Goal: Task Accomplishment & Management: Use online tool/utility

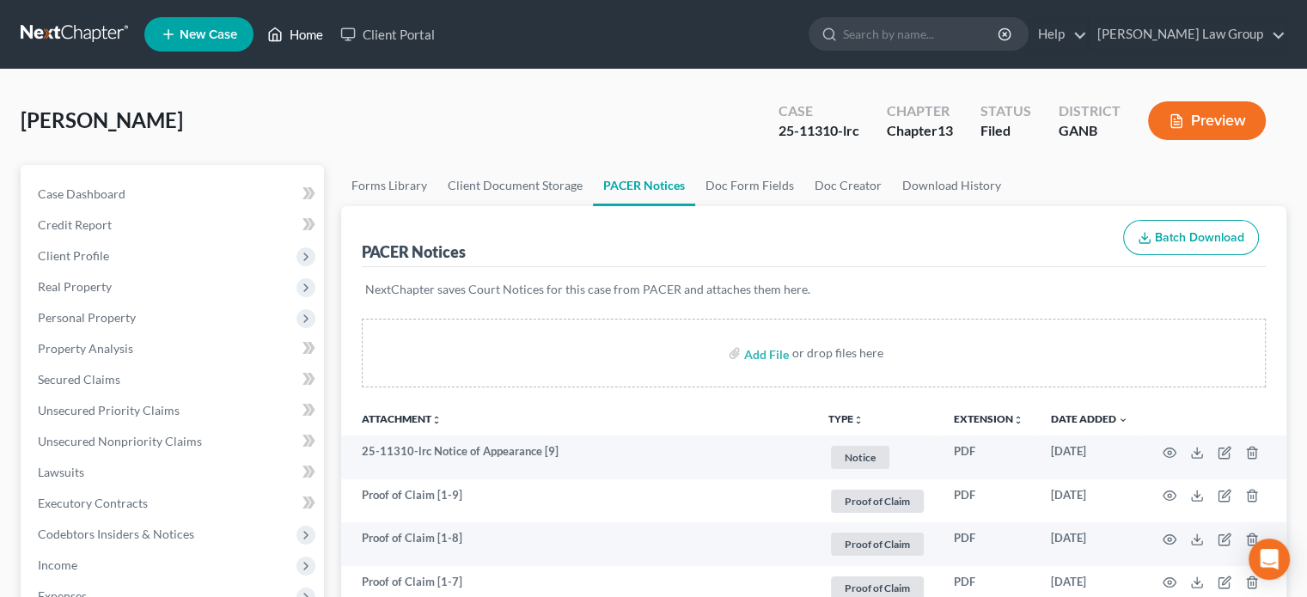
drag, startPoint x: 299, startPoint y: 31, endPoint x: 309, endPoint y: 31, distance: 9.5
click at [299, 31] on link "Home" at bounding box center [295, 34] width 73 height 31
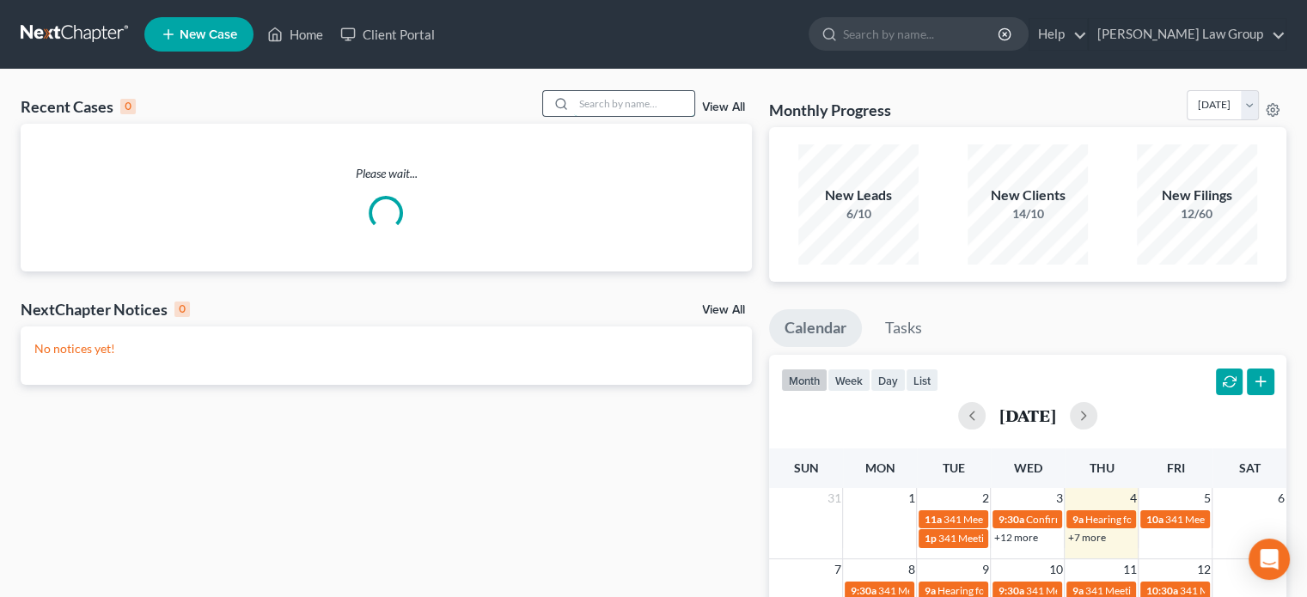
click at [595, 106] on input "search" at bounding box center [634, 103] width 120 height 25
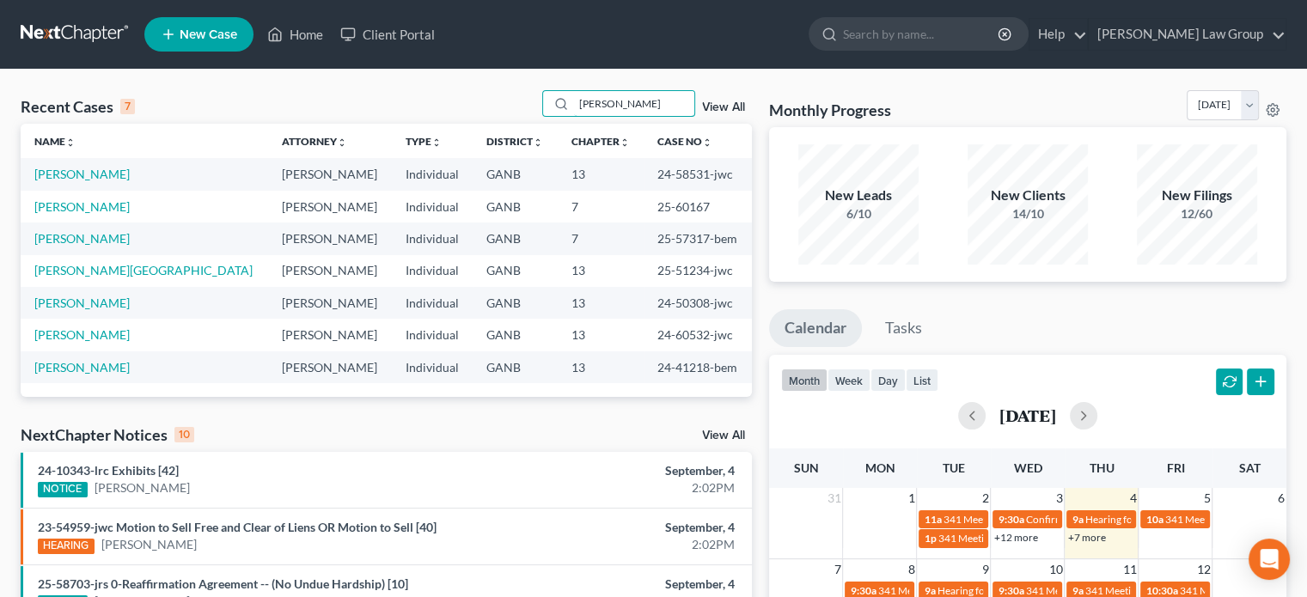
type input "[PERSON_NAME]"
click at [57, 171] on link "[PERSON_NAME]" at bounding box center [81, 174] width 95 height 15
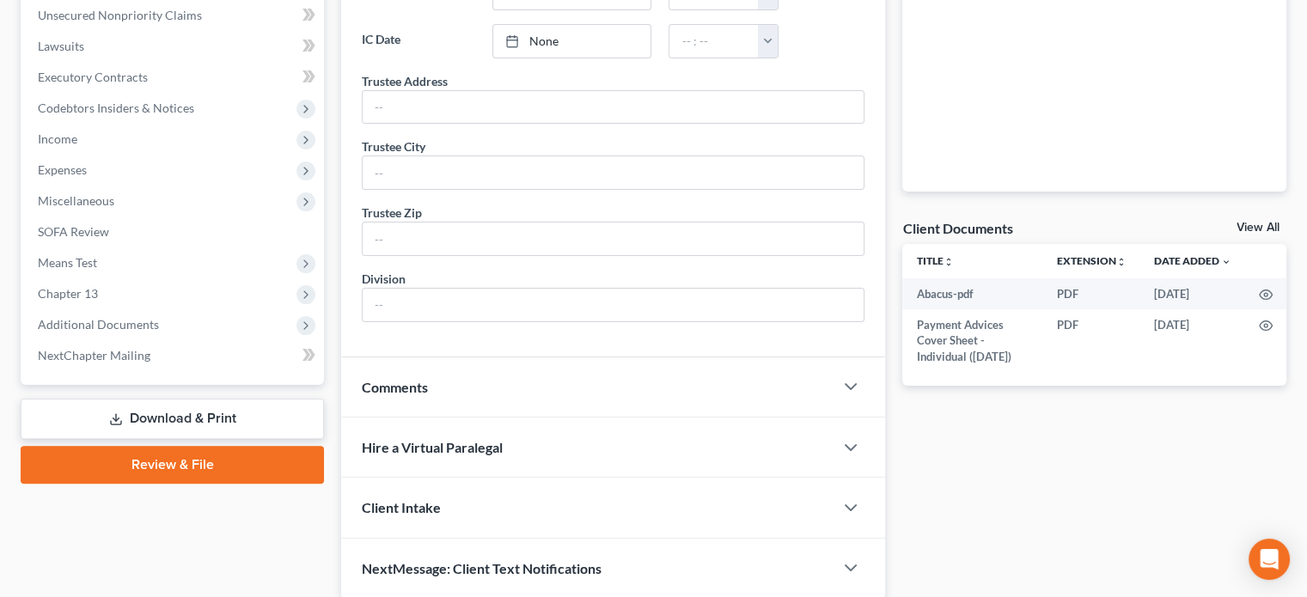
scroll to position [430, 0]
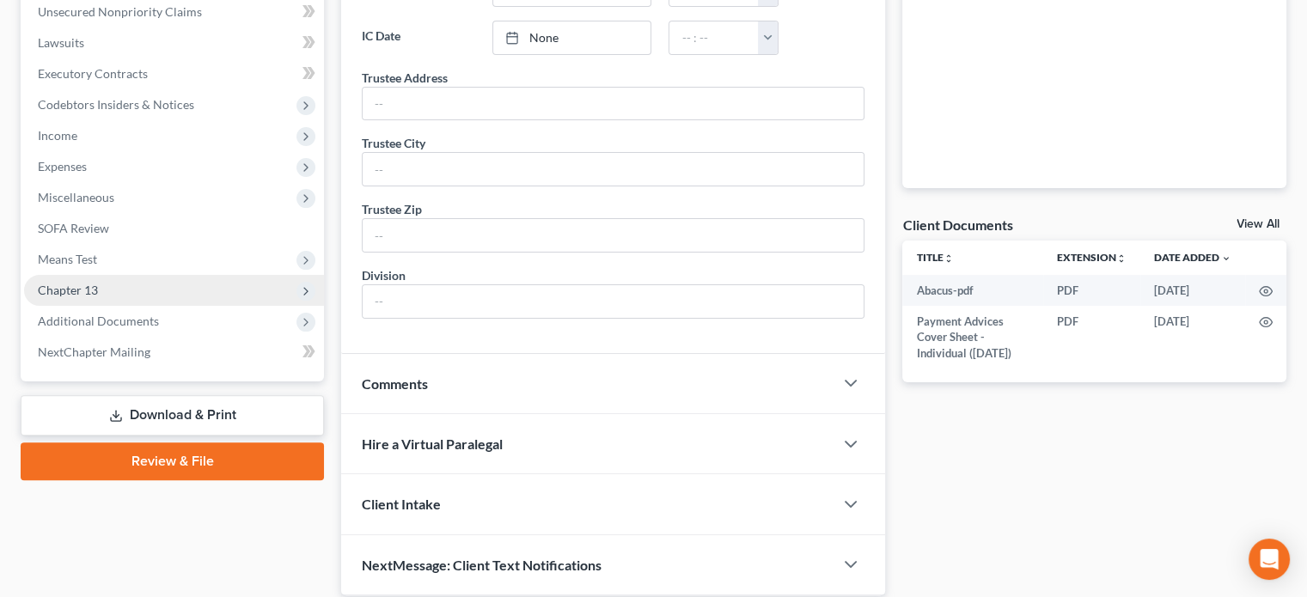
click at [70, 296] on span "Chapter 13" at bounding box center [68, 290] width 60 height 15
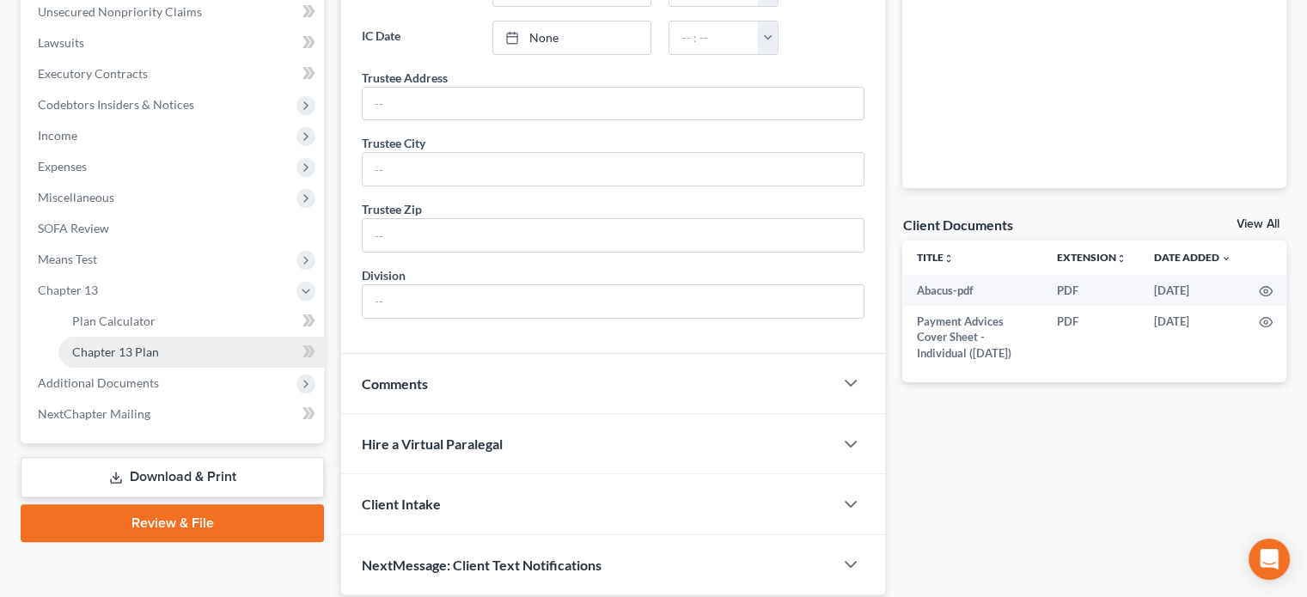
click at [92, 351] on span "Chapter 13 Plan" at bounding box center [115, 352] width 87 height 15
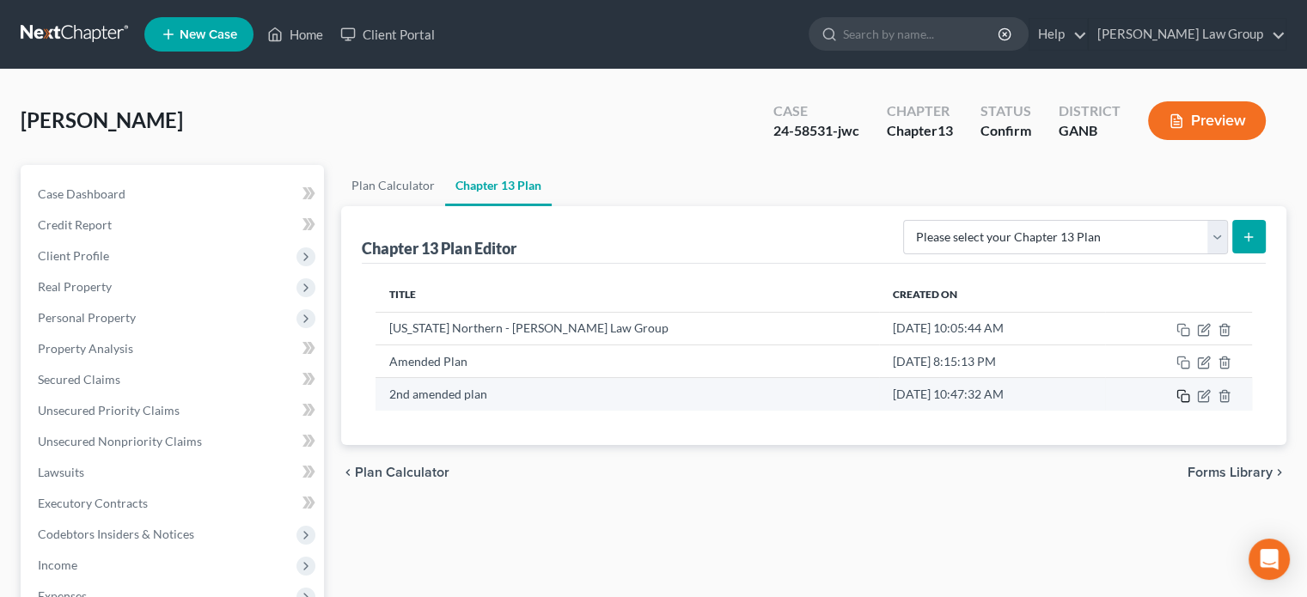
click at [1182, 398] on rect "button" at bounding box center [1186, 399] width 8 height 8
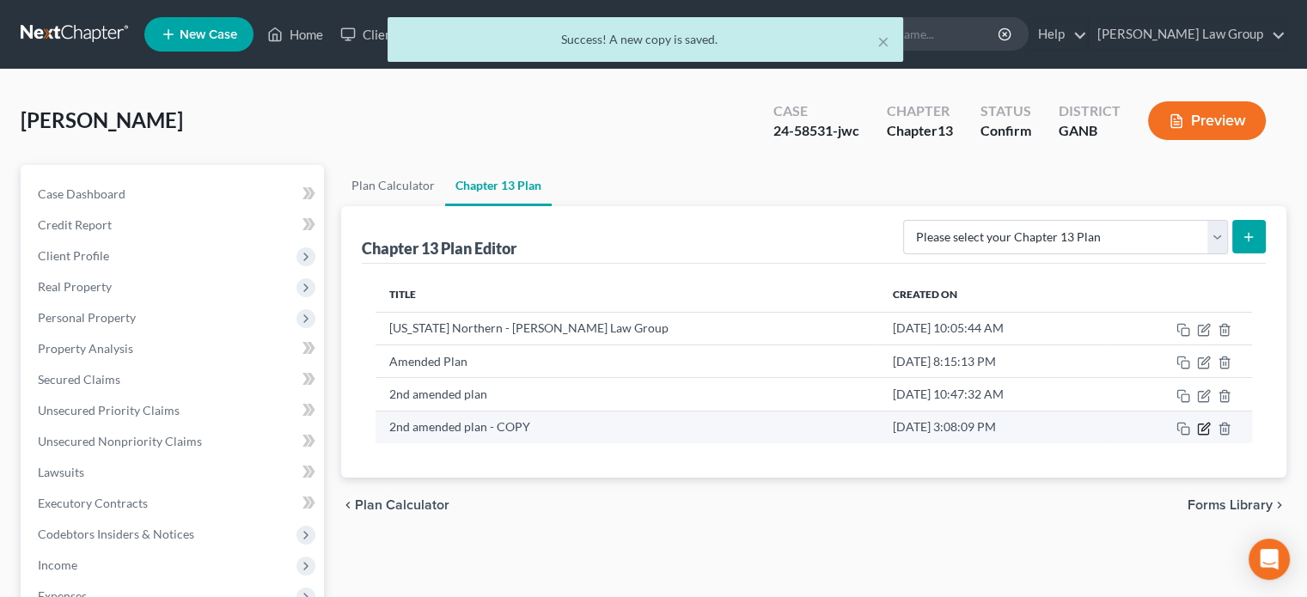
click at [1203, 425] on icon "button" at bounding box center [1206, 427] width 8 height 8
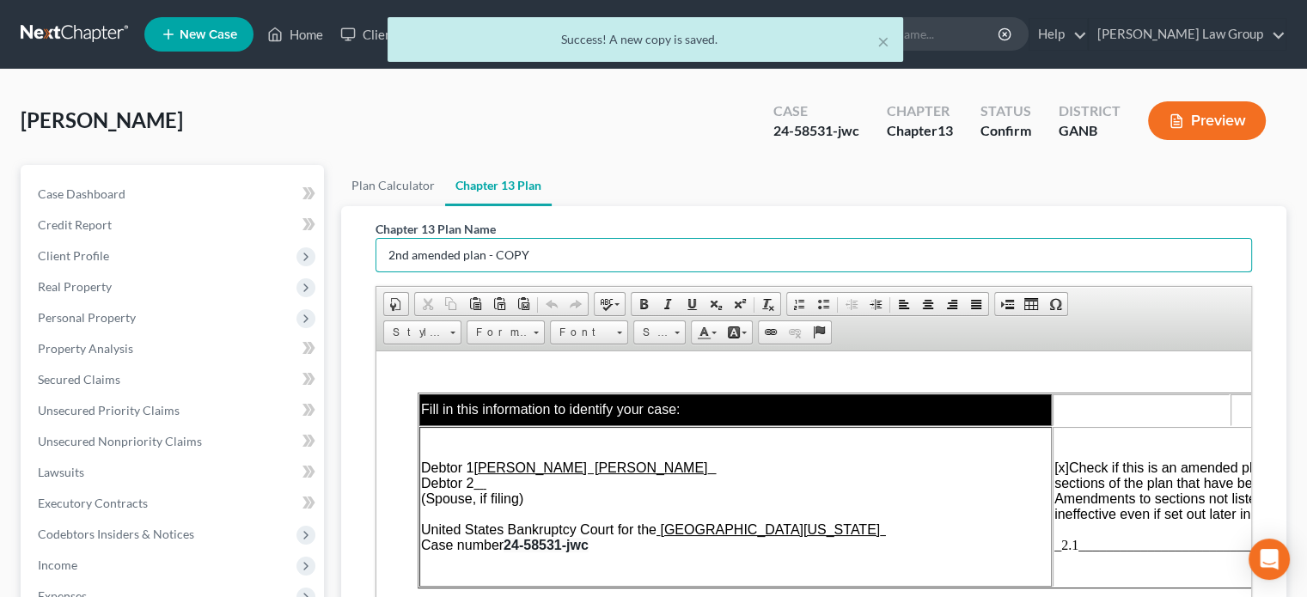
drag, startPoint x: 305, startPoint y: 250, endPoint x: 0, endPoint y: 242, distance: 305.3
click at [0, 243] on div "× Success! A new copy is saved. [PERSON_NAME] Upgraded Case 24-58531-jwc Chapte…" at bounding box center [653, 538] width 1307 height 937
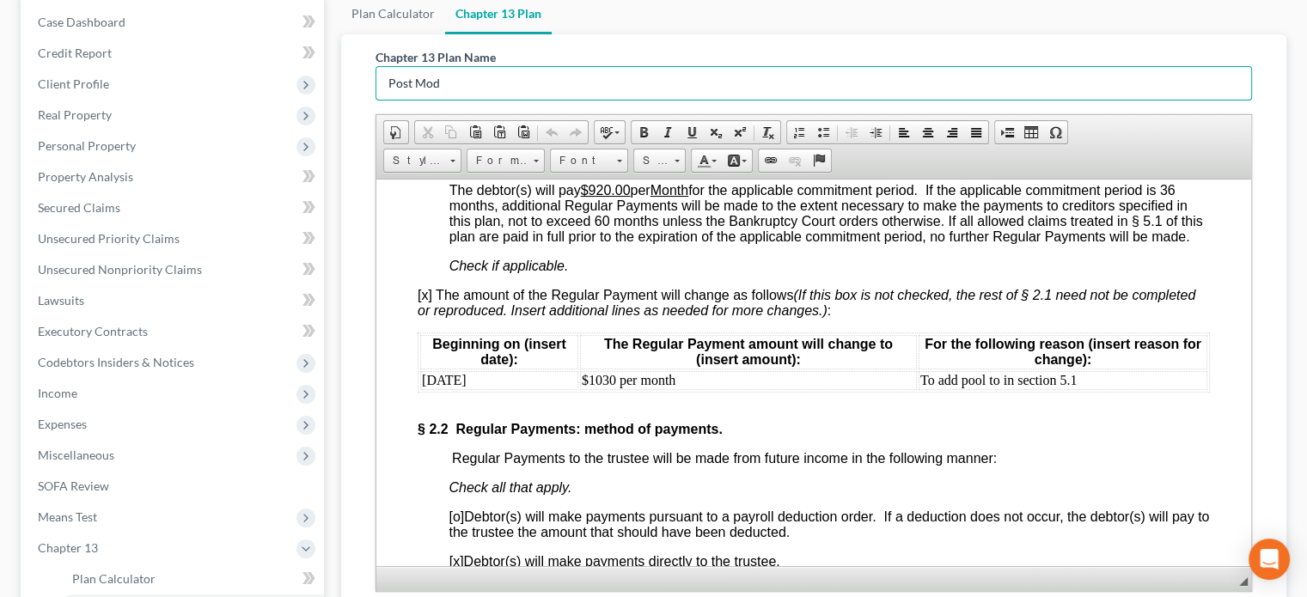
scroll to position [1719, 0]
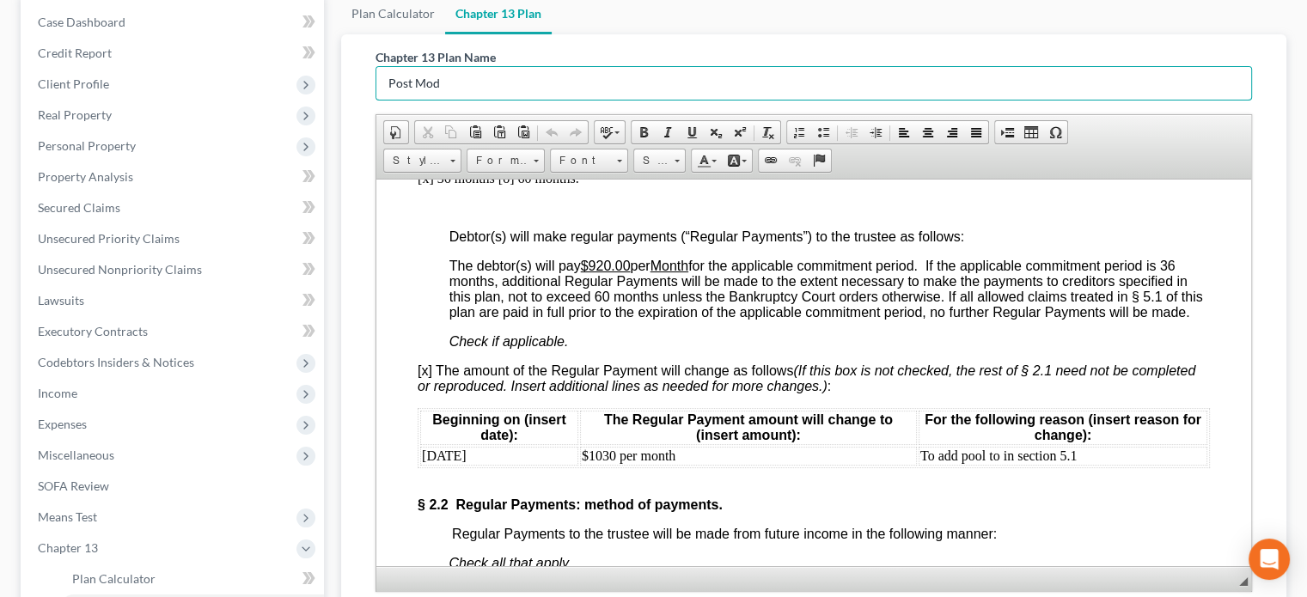
type input "Post Mod"
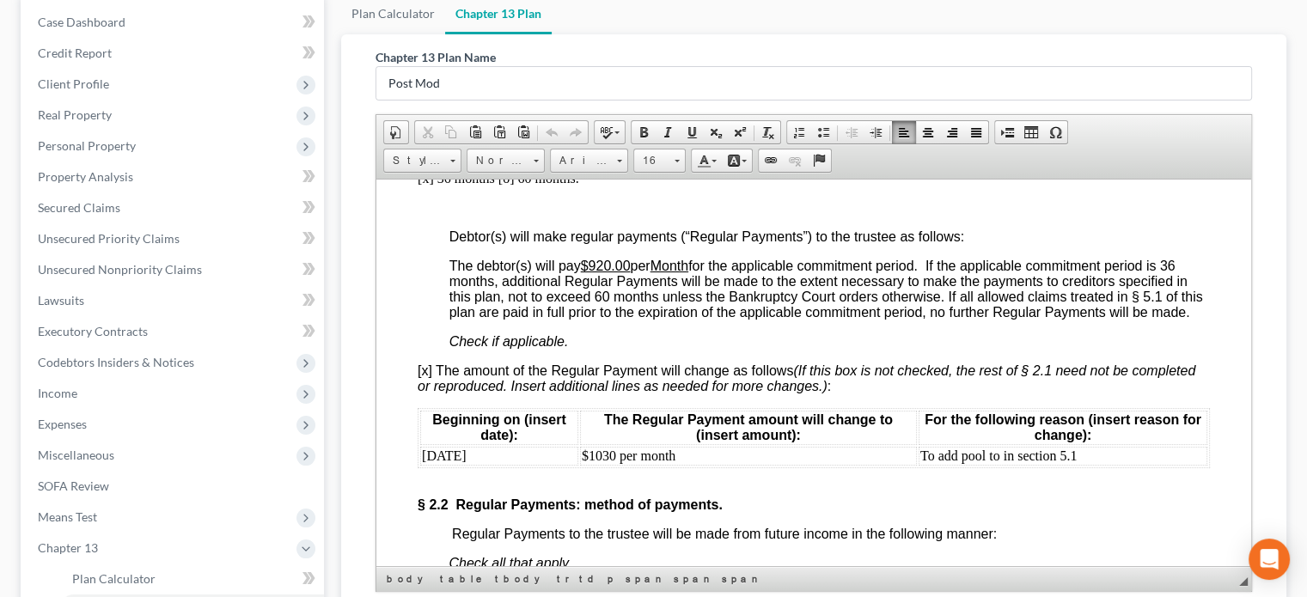
click at [505, 465] on td "[DATE]" at bounding box center [499, 455] width 158 height 19
click at [1093, 465] on td "To add pool to in section 5.1" at bounding box center [1063, 455] width 289 height 19
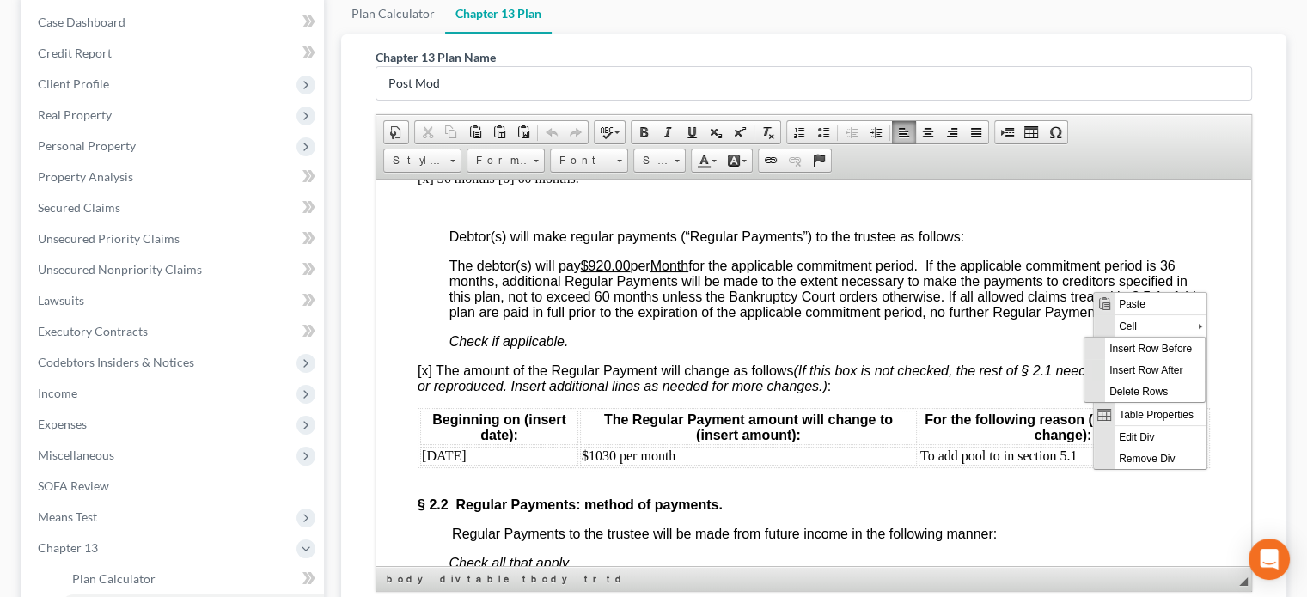
scroll to position [0, 0]
click at [1123, 370] on span "Insert Row After" at bounding box center [1155, 369] width 100 height 21
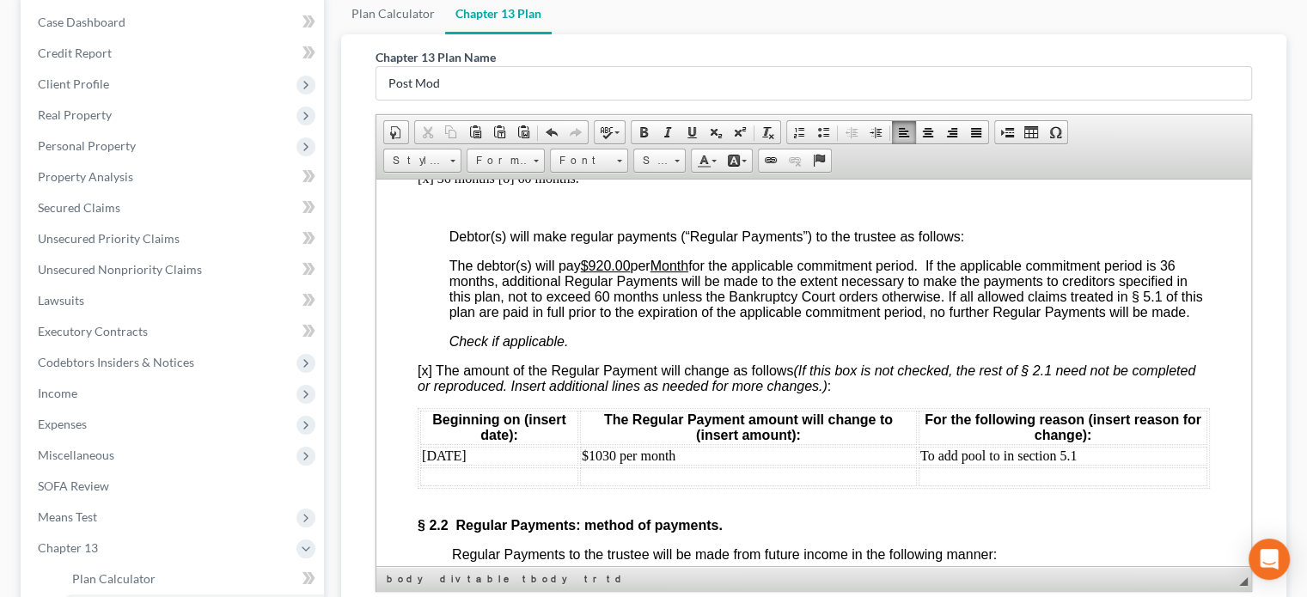
click at [466, 486] on td at bounding box center [499, 476] width 158 height 19
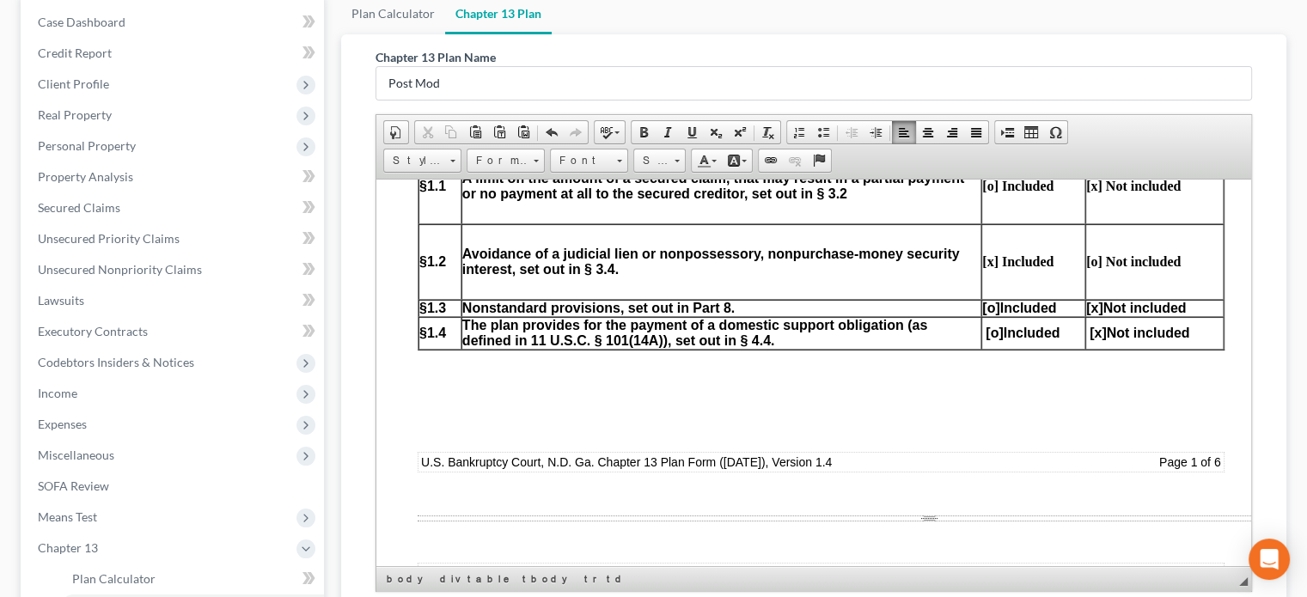
scroll to position [1203, 0]
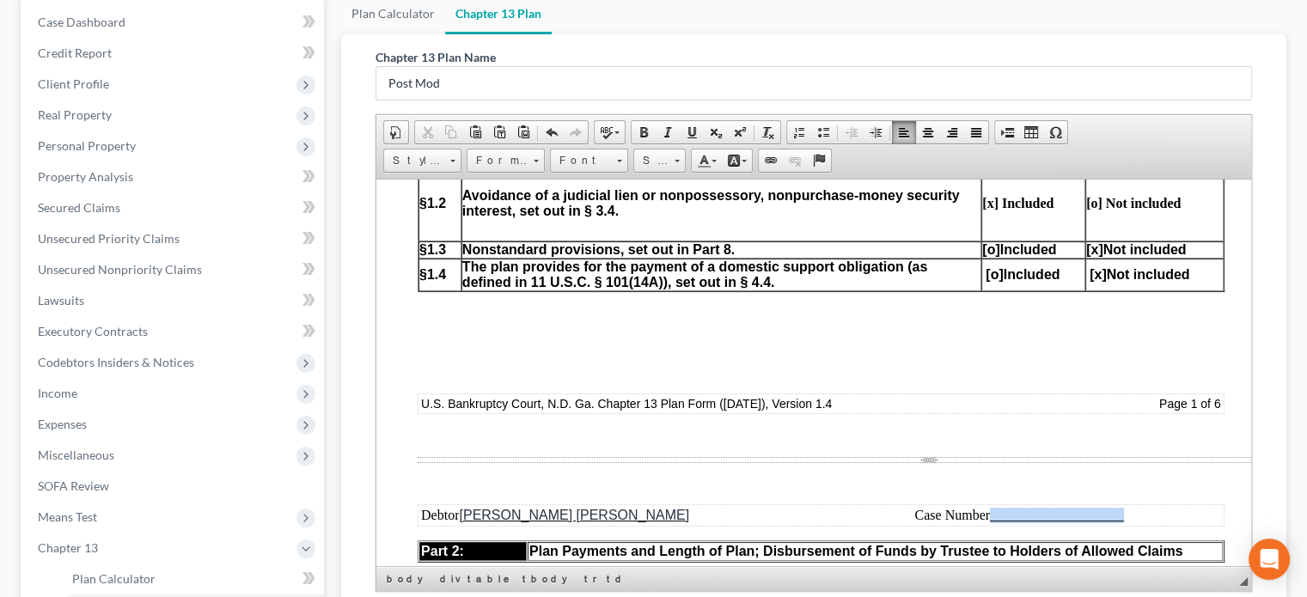
drag, startPoint x: 1131, startPoint y: 512, endPoint x: 994, endPoint y: 520, distance: 137.7
click at [994, 520] on td "Case Number" at bounding box center [1020, 514] width 407 height 19
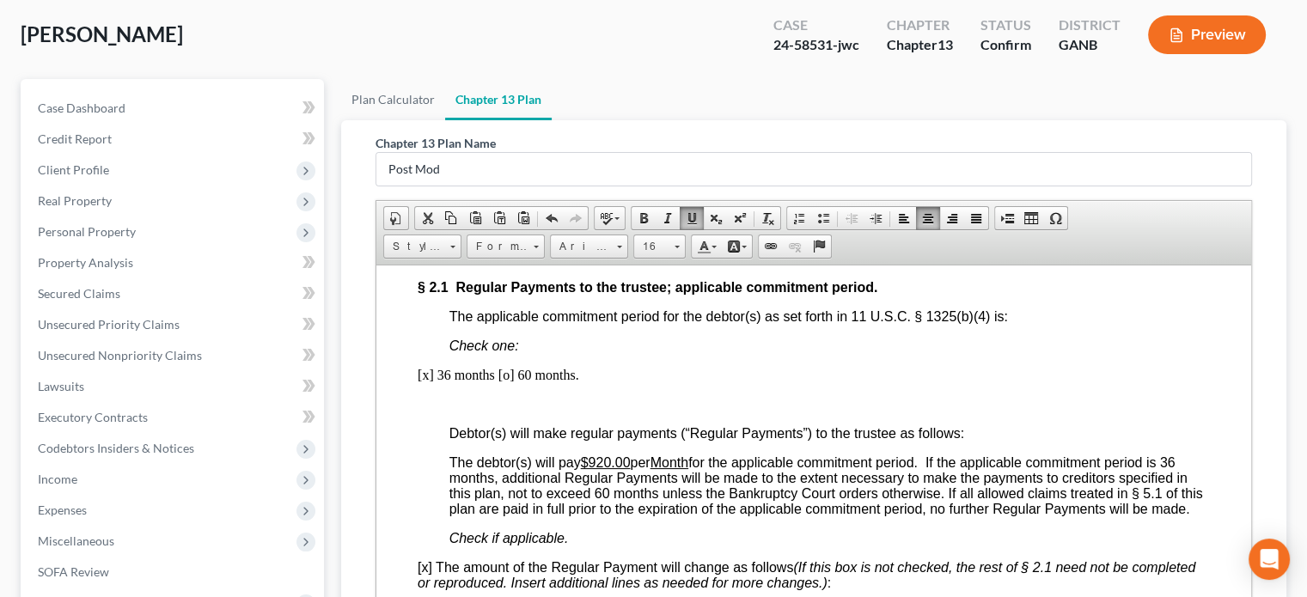
scroll to position [1405, 0]
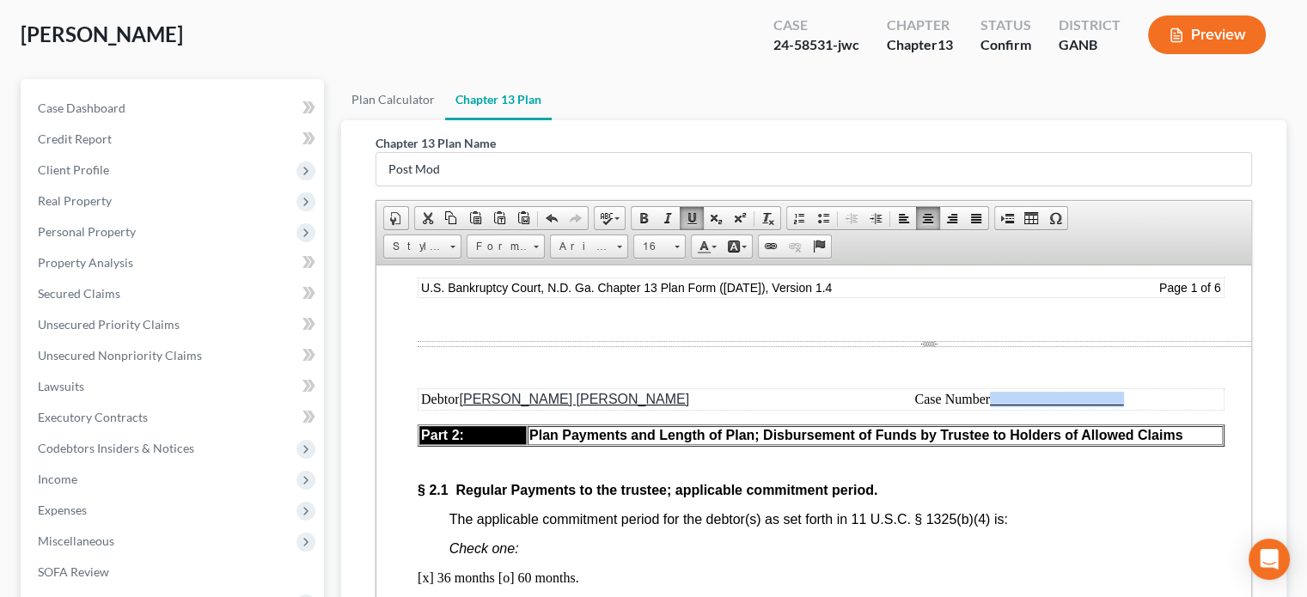
click at [1007, 396] on u at bounding box center [1057, 398] width 134 height 15
drag, startPoint x: 1126, startPoint y: 396, endPoint x: 994, endPoint y: 397, distance: 132.4
click at [994, 397] on td "Case Number" at bounding box center [1020, 398] width 407 height 19
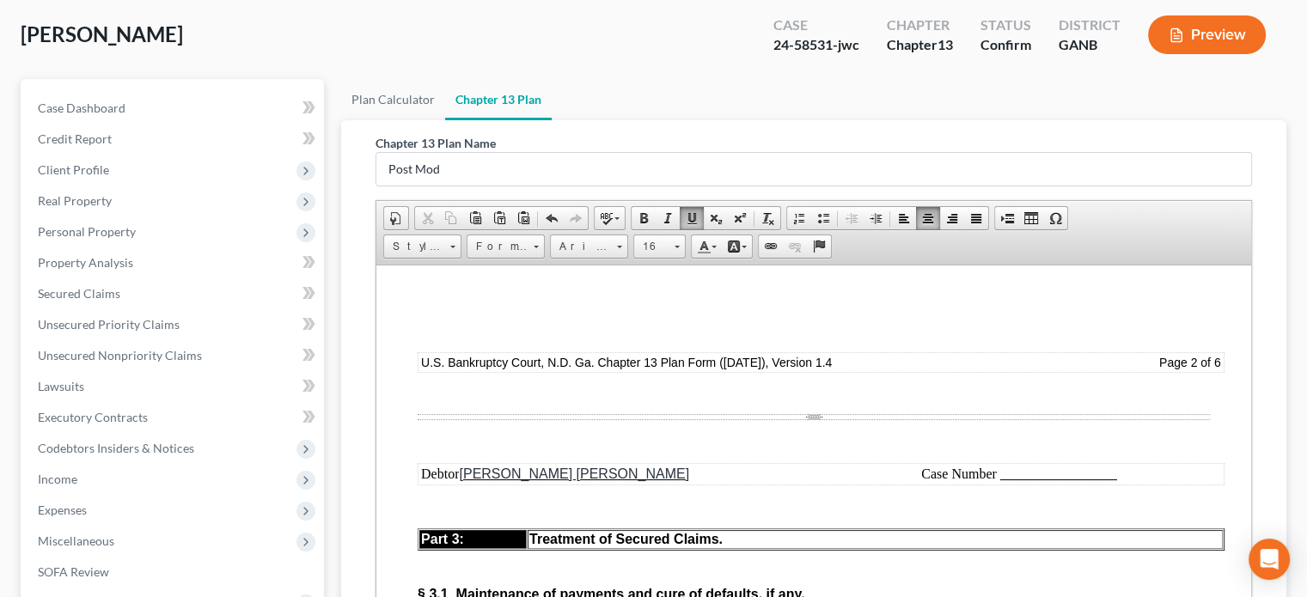
scroll to position [2953, 0]
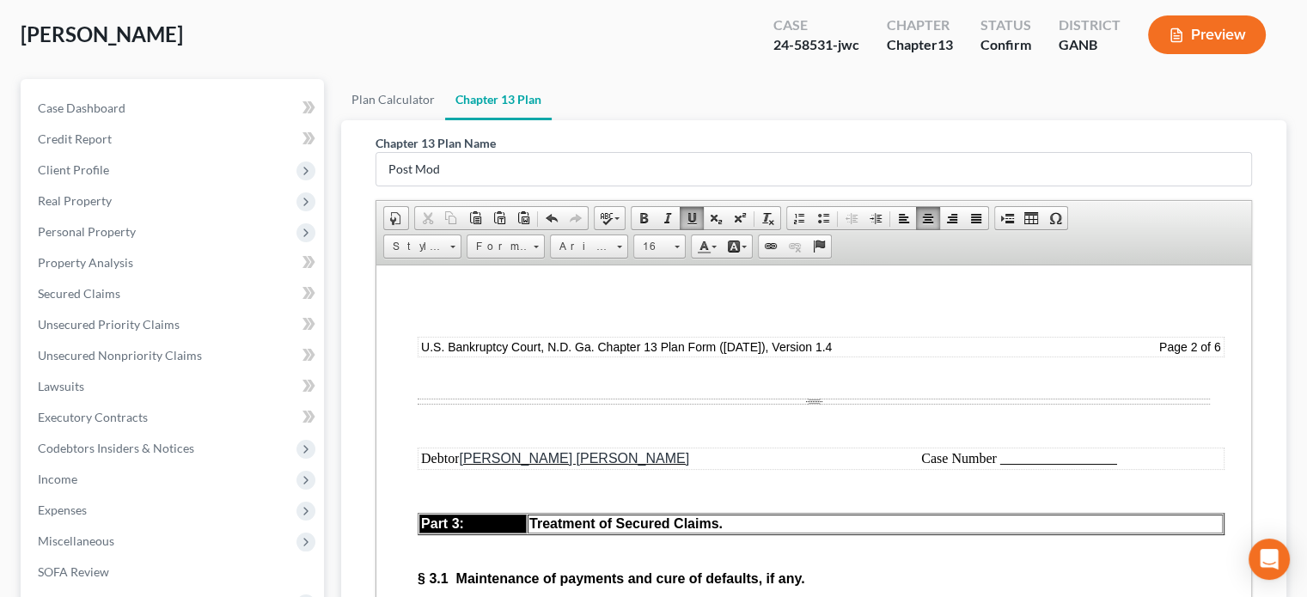
drag, startPoint x: 1116, startPoint y: 517, endPoint x: 1107, endPoint y: 519, distance: 9.0
click at [1073, 465] on u at bounding box center [1059, 458] width 117 height 14
drag, startPoint x: 1120, startPoint y: 517, endPoint x: 1001, endPoint y: 519, distance: 119.5
click at [1001, 468] on td "Case Number" at bounding box center [1020, 458] width 407 height 19
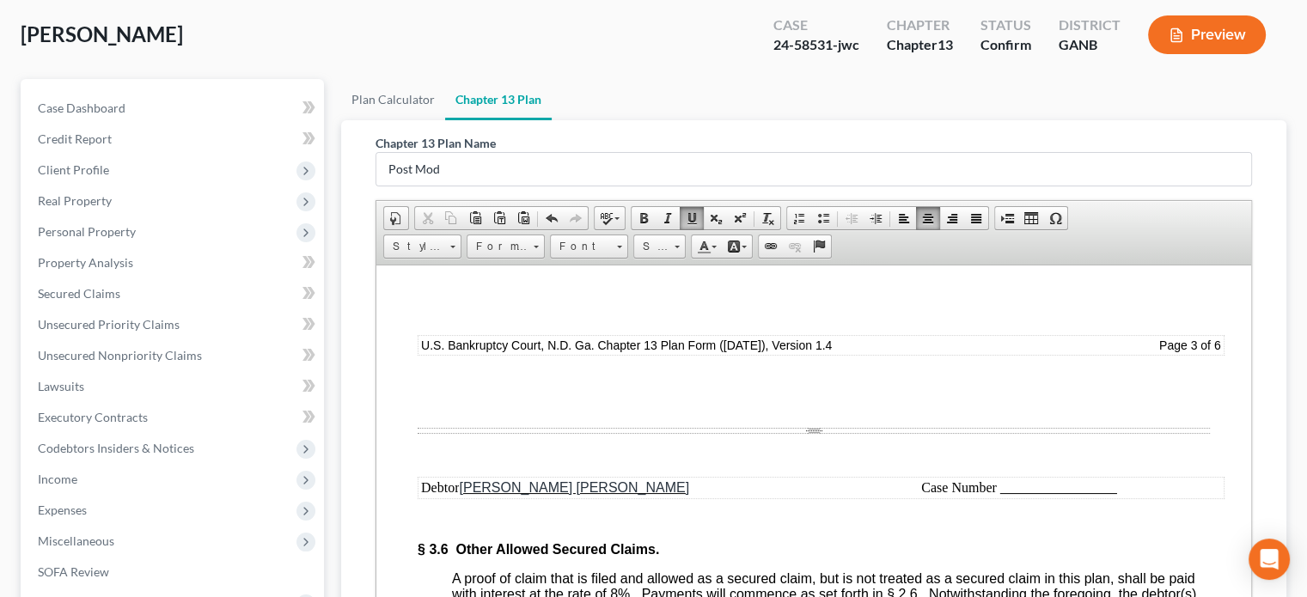
scroll to position [4844, 0]
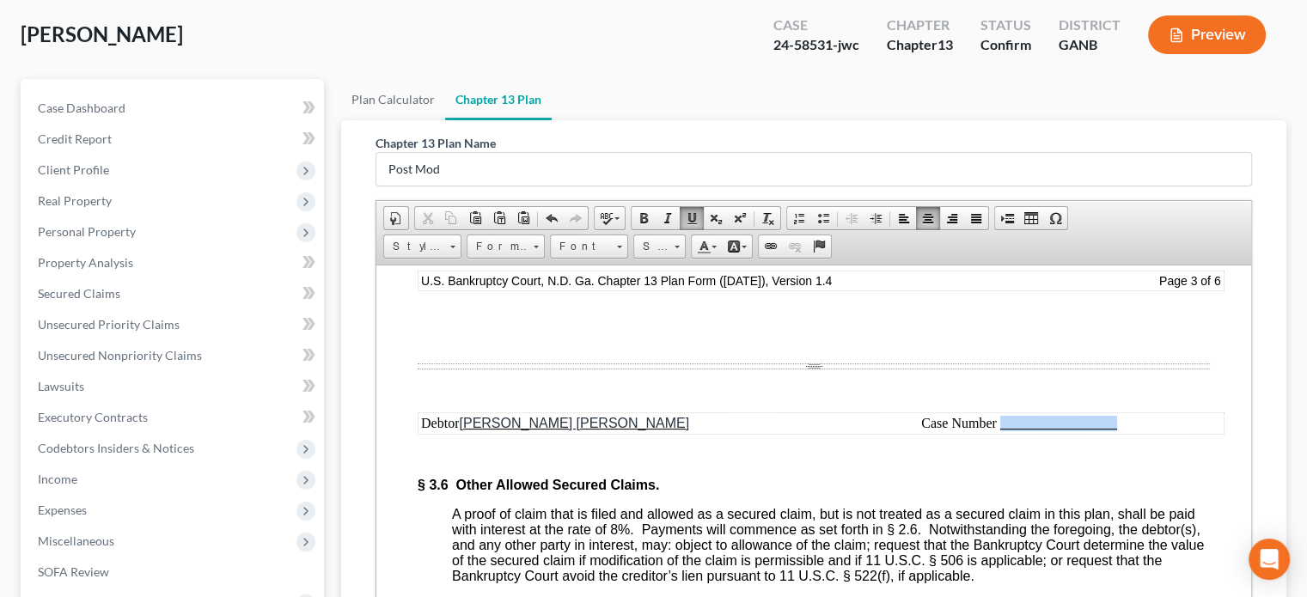
drag, startPoint x: 1118, startPoint y: 529, endPoint x: 1001, endPoint y: 535, distance: 117.9
click at [1001, 432] on td "Case Number" at bounding box center [1020, 422] width 407 height 19
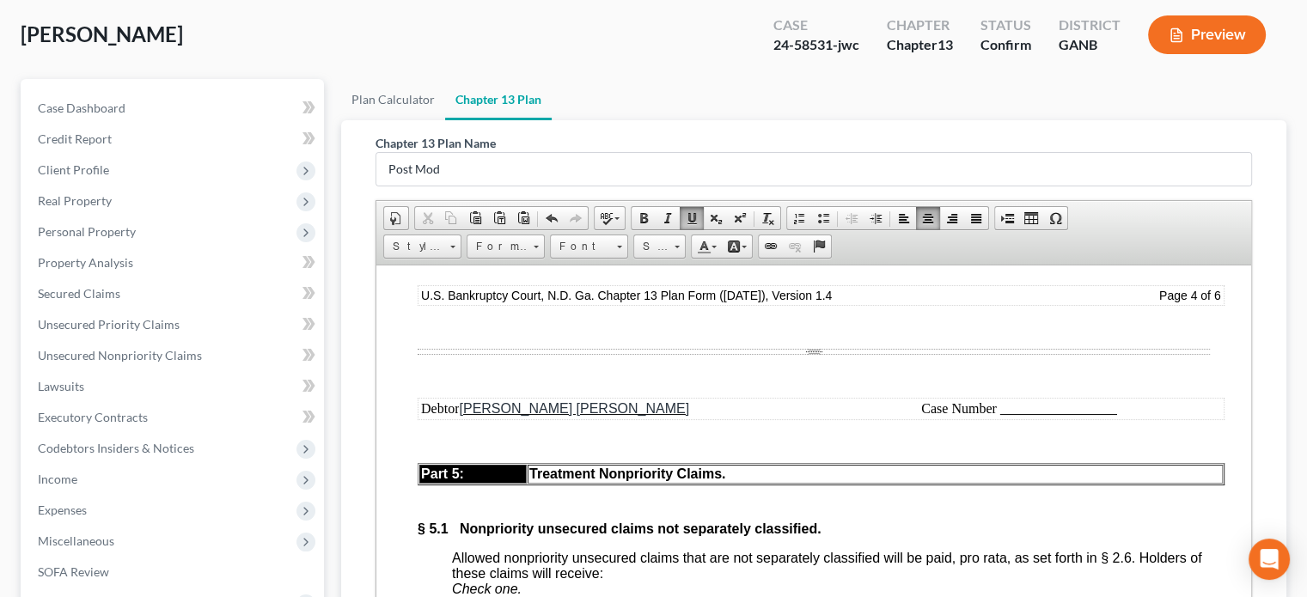
scroll to position [6391, 0]
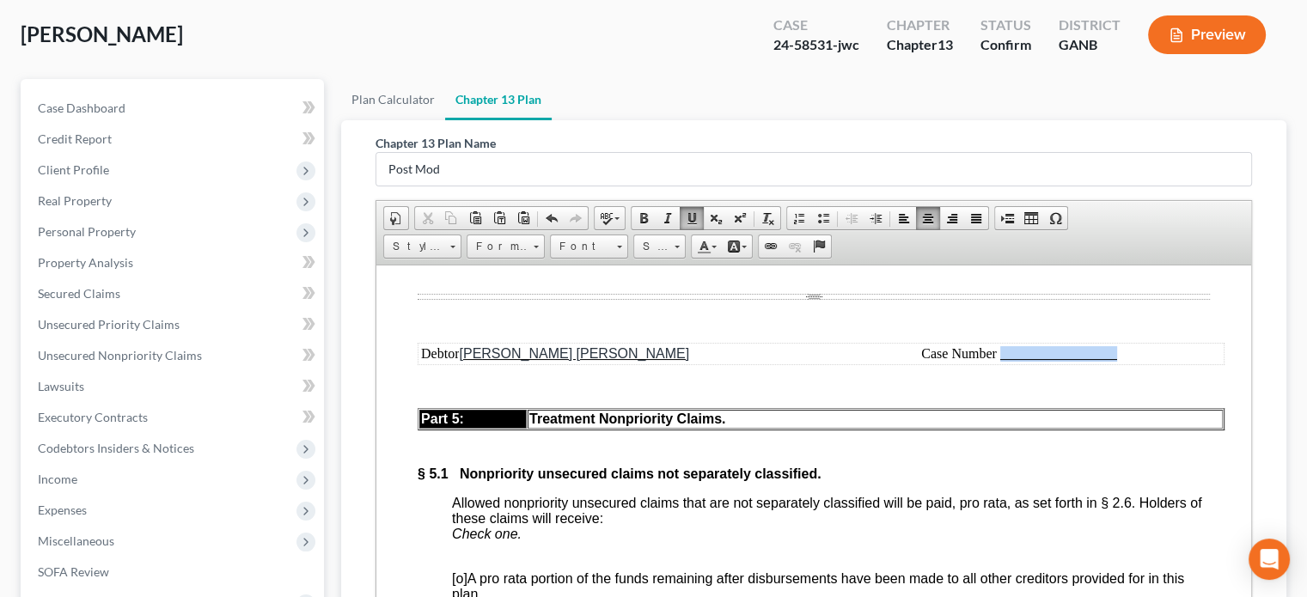
drag, startPoint x: 1117, startPoint y: 478, endPoint x: 1000, endPoint y: 480, distance: 116.9
click at [1000, 363] on td "Case Number" at bounding box center [1020, 353] width 407 height 19
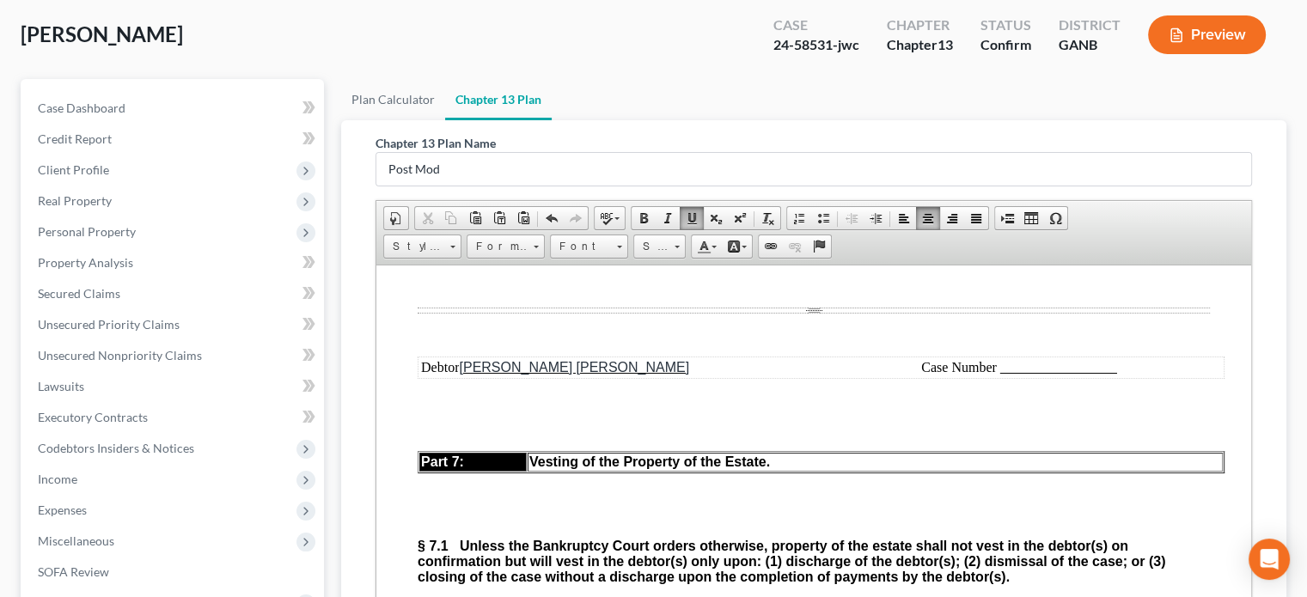
scroll to position [7766, 0]
drag, startPoint x: 1121, startPoint y: 505, endPoint x: 1001, endPoint y: 502, distance: 120.4
click at [1001, 376] on td "Case Number" at bounding box center [1020, 366] width 407 height 19
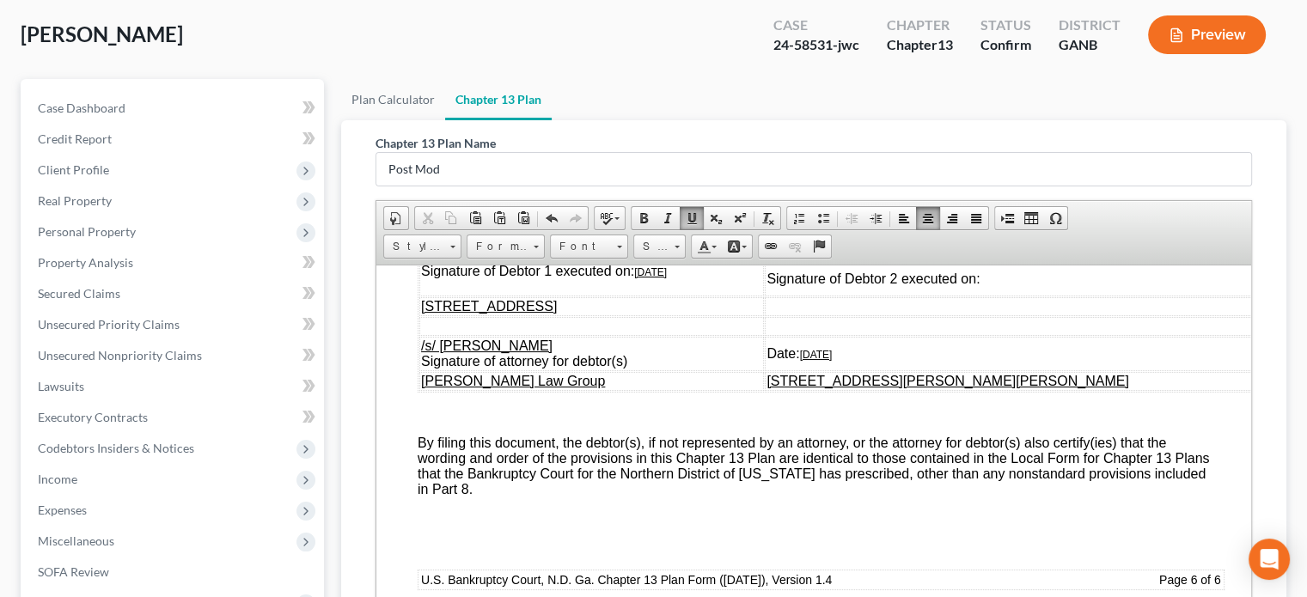
scroll to position [8626, 0]
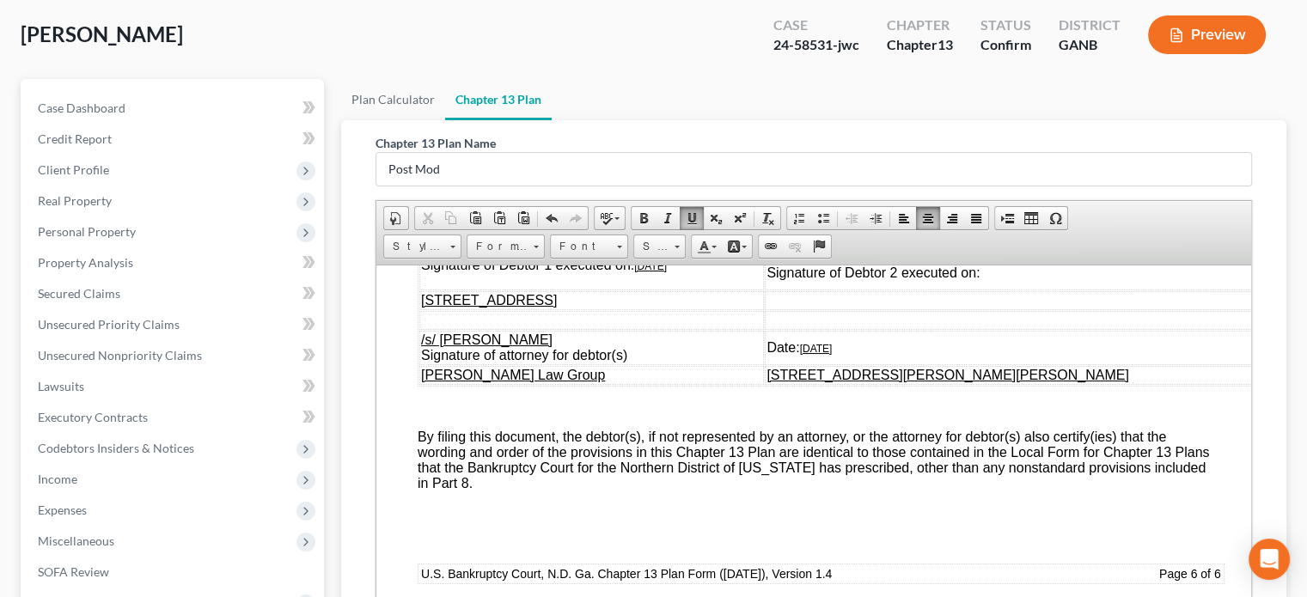
click at [701, 290] on td "/s/ [PERSON_NAME] [PERSON_NAME] Signature of Debtor 1 executed on: [DATE]" at bounding box center [591, 265] width 345 height 50
click at [975, 364] on td "Date: [DATE]" at bounding box center [1015, 347] width 501 height 34
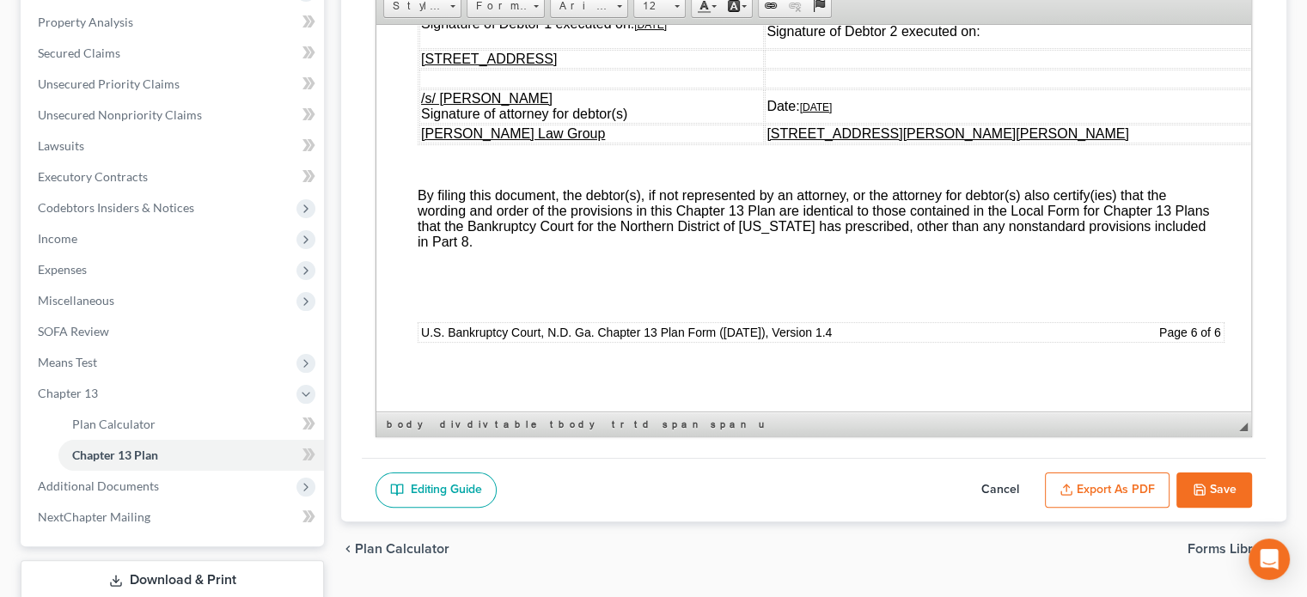
scroll to position [344, 0]
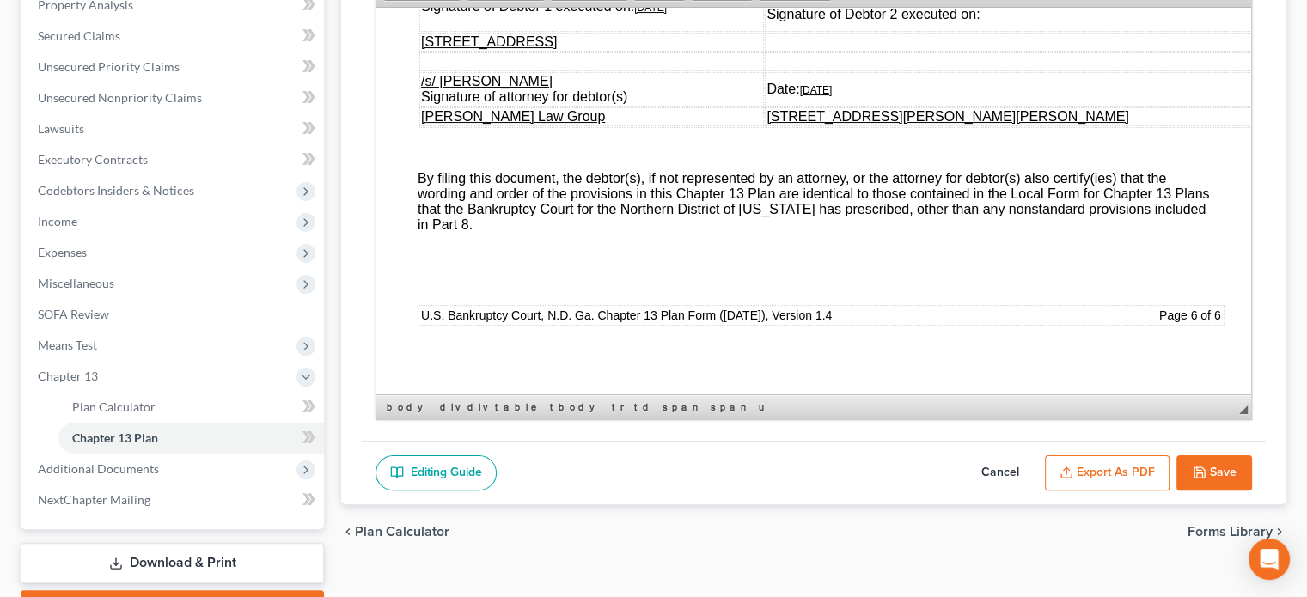
click at [1203, 468] on icon "button" at bounding box center [1200, 473] width 14 height 14
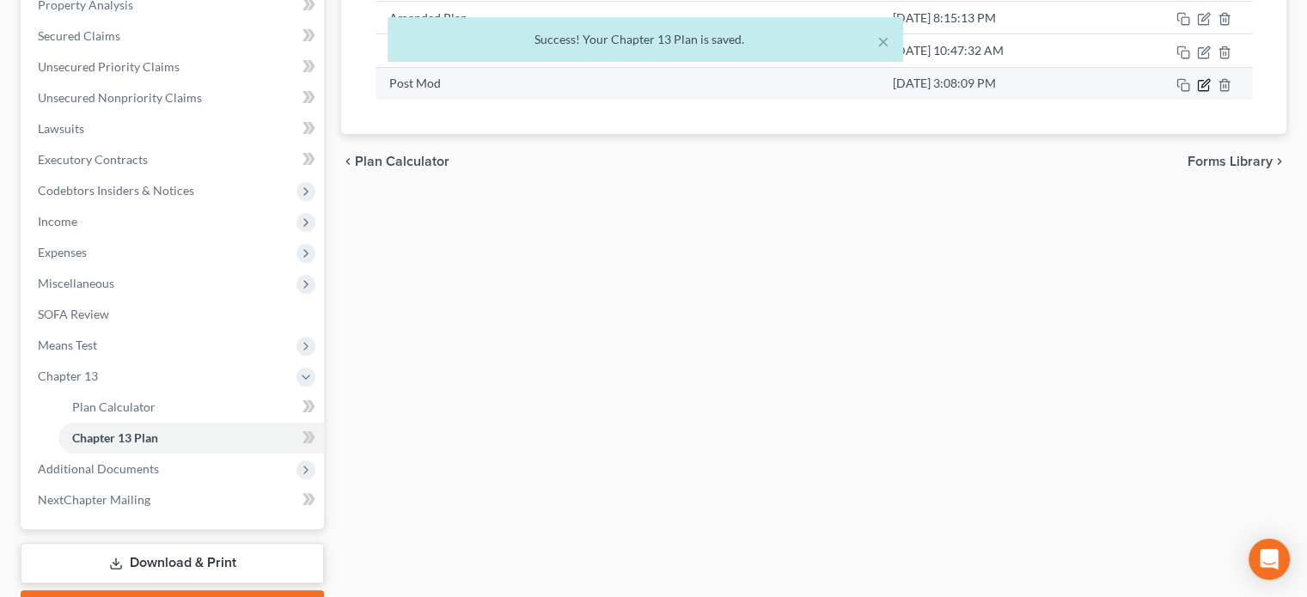
click at [1200, 86] on icon "button" at bounding box center [1204, 85] width 14 height 14
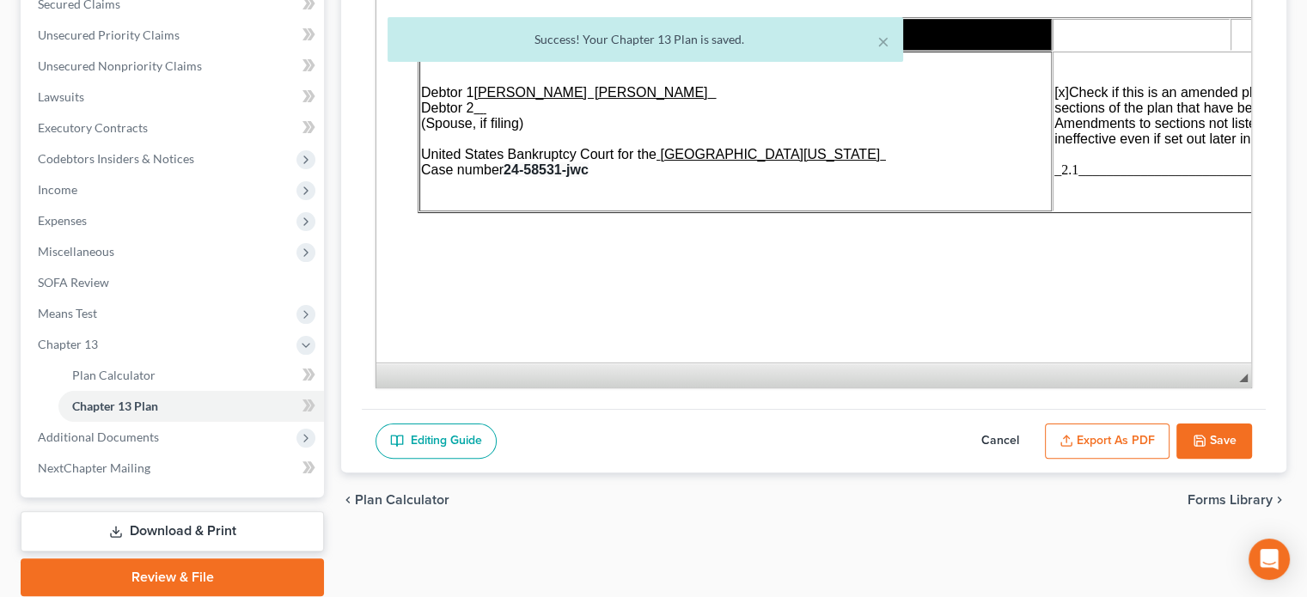
scroll to position [430, 0]
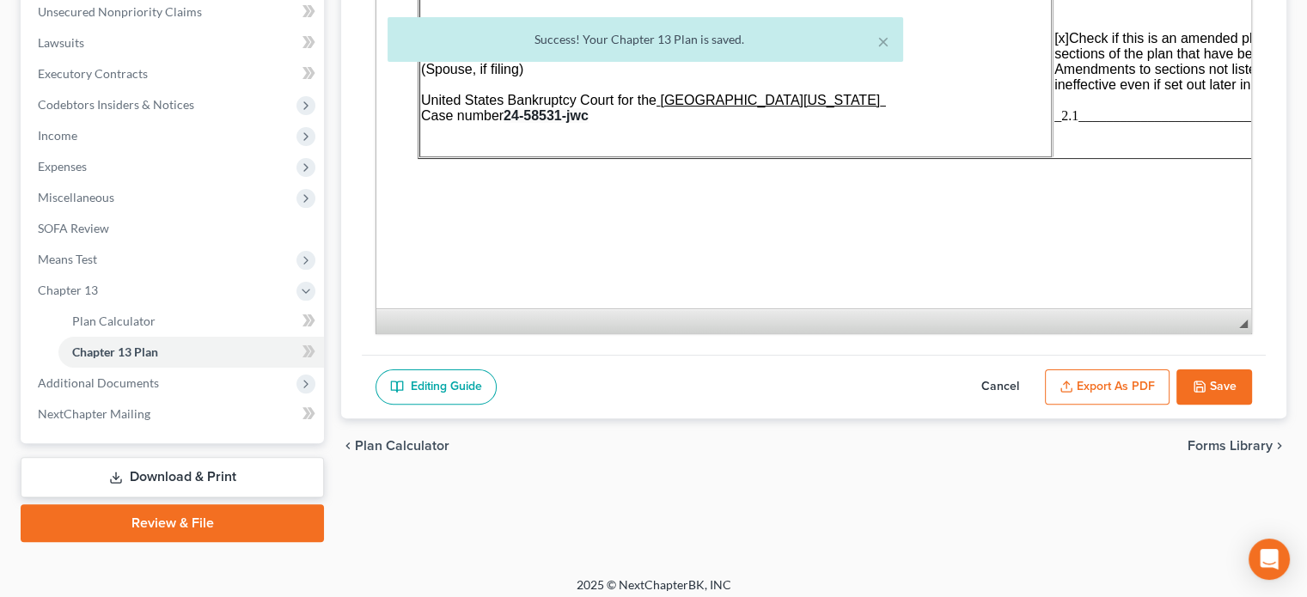
click at [1115, 379] on button "Export as PDF" at bounding box center [1107, 388] width 125 height 36
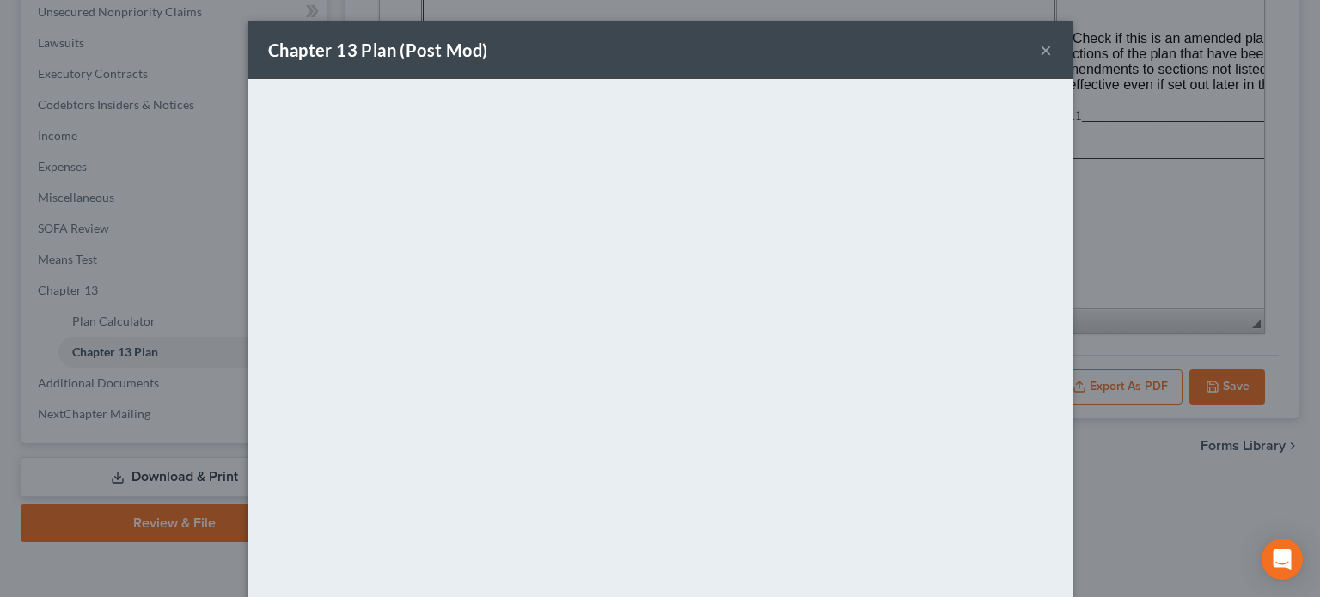
click at [1040, 54] on button "×" at bounding box center [1046, 50] width 12 height 21
